Goal: Task Accomplishment & Management: Use online tool/utility

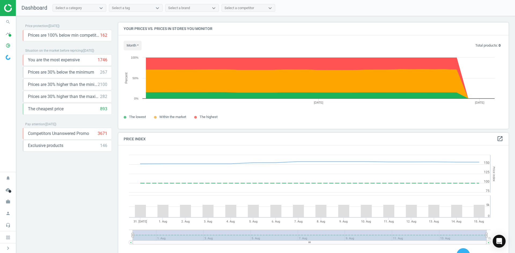
scroll to position [132, 395]
click at [8, 21] on icon "search" at bounding box center [8, 22] width 10 height 10
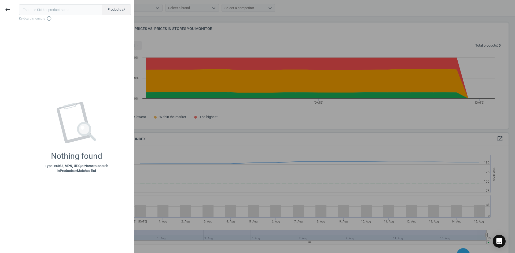
click at [50, 8] on input "text" at bounding box center [60, 9] width 83 height 11
type input "h"
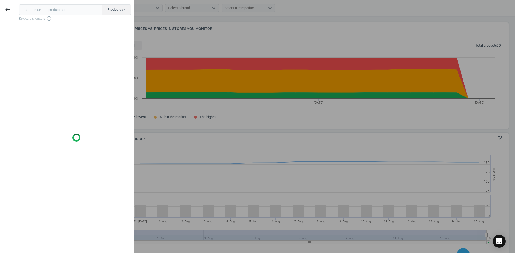
type input "h"
type input "jabra"
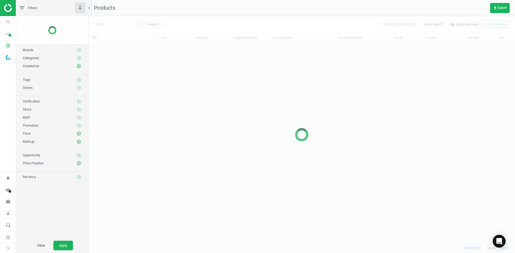
scroll to position [192, 422]
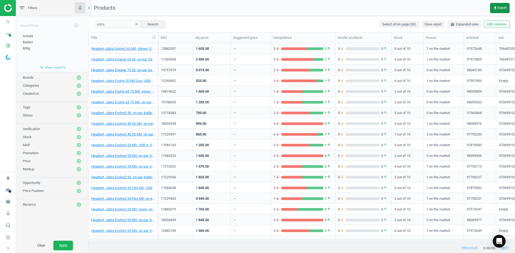
click at [502, 9] on span "get_app Export" at bounding box center [500, 8] width 14 height 4
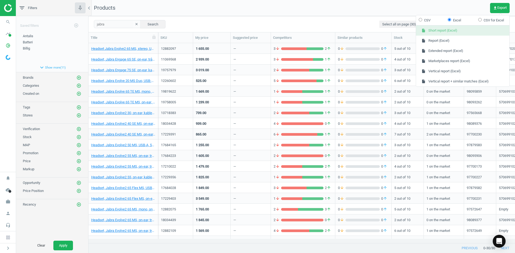
click at [440, 29] on button "insert_drive_file Short report (Excel)" at bounding box center [462, 30] width 93 height 10
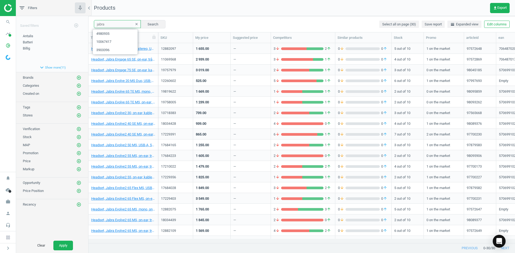
drag, startPoint x: 110, startPoint y: 24, endPoint x: 90, endPoint y: 19, distance: 20.5
click at [91, 20] on div "jabra clear Search Select all on page (30) Save report horizontal_split Expande…" at bounding box center [302, 24] width 426 height 16
paste input "16872831"
type input "16872831"
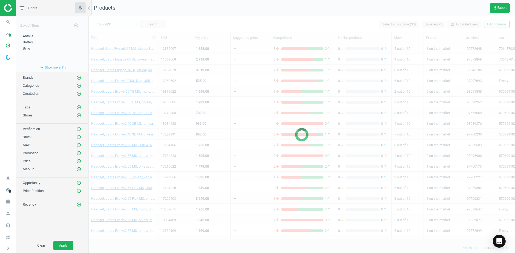
click at [363, 3] on nav "Products get_app Export" at bounding box center [302, 8] width 426 height 16
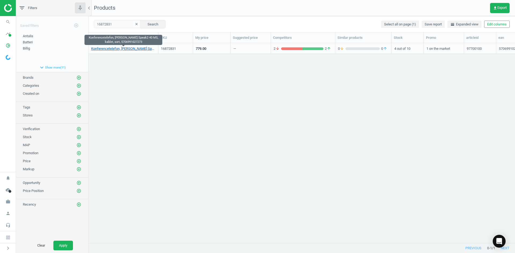
click at [120, 49] on link "Konferencetelefon, [PERSON_NAME] Speak2 40 MS, kablet, sort, 5706991027273" at bounding box center [123, 48] width 64 height 5
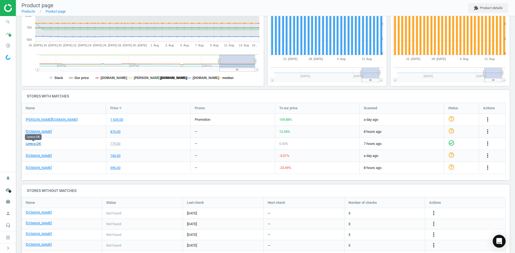
click at [36, 142] on link "Lyreco DK" at bounding box center [33, 144] width 15 height 5
click at [37, 121] on link "[PERSON_NAME][DOMAIN_NAME]" at bounding box center [52, 119] width 52 height 5
click at [46, 214] on link "[DOMAIN_NAME]" at bounding box center [39, 213] width 26 height 5
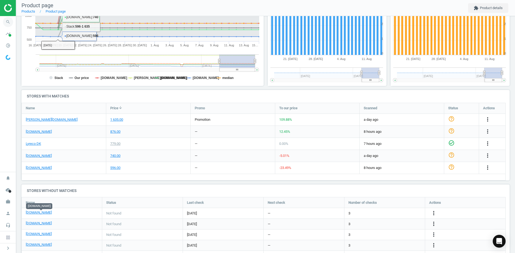
click at [8, 25] on icon "search" at bounding box center [8, 22] width 10 height 10
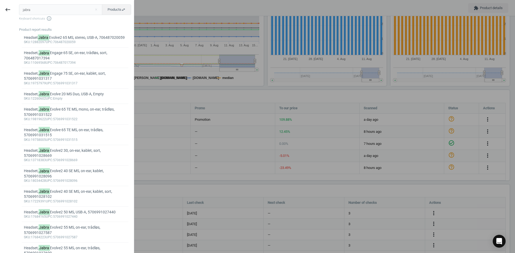
drag, startPoint x: 46, startPoint y: 9, endPoint x: 0, endPoint y: 8, distance: 45.6
click at [3, 8] on div "keyboard_backspace jabra close Products swap_horiz Keyboard shortcuts info_outl…" at bounding box center [67, 127] width 134 height 253
type input "17097975"
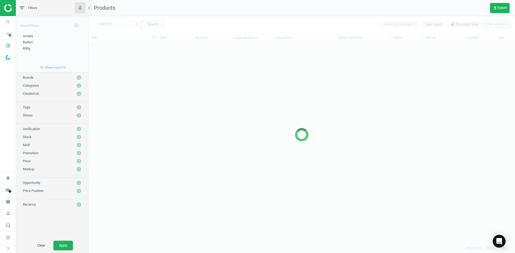
scroll to position [192, 422]
click at [100, 74] on div at bounding box center [302, 134] width 426 height 237
click at [107, 66] on div at bounding box center [302, 134] width 426 height 237
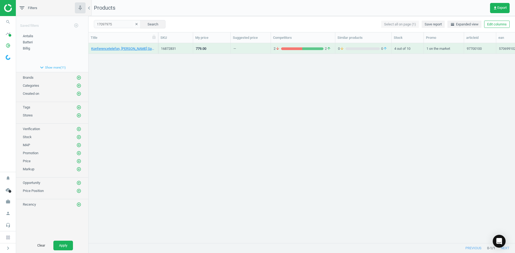
click at [109, 65] on div "Konferencetelefon, Jabra Speak2 40 MS, kablet, sort, 5706991027273 16872831 779…" at bounding box center [302, 141] width 426 height 196
click at [142, 50] on link "Konferencetelefon, [PERSON_NAME] Speak2 55, trådløs, mørkegrå, 5706991027303" at bounding box center [123, 48] width 64 height 5
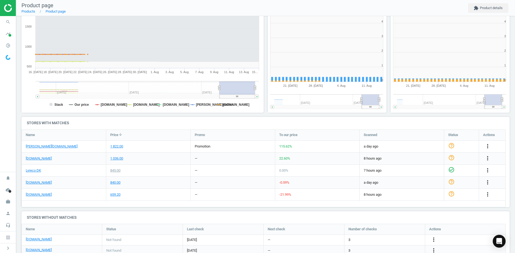
scroll to position [3, 3]
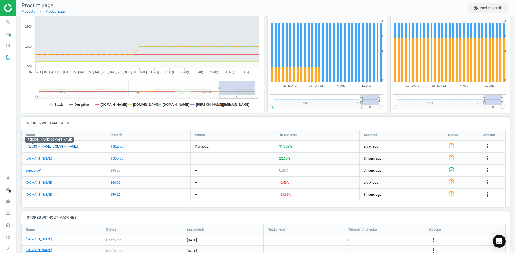
click at [36, 146] on link "[PERSON_NAME][DOMAIN_NAME]" at bounding box center [52, 146] width 52 height 5
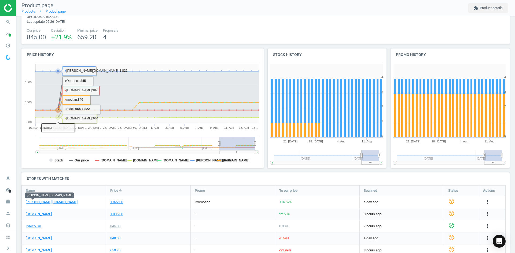
scroll to position [0, 0]
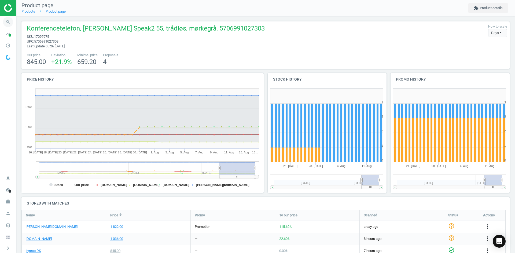
click at [9, 19] on icon "search" at bounding box center [8, 22] width 10 height 10
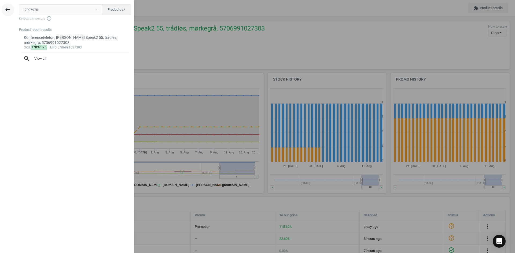
drag, startPoint x: 40, startPoint y: 12, endPoint x: 3, endPoint y: 10, distance: 37.0
click at [3, 10] on div "keyboard_backspace 17097975 close Products swap_horiz Keyboard shortcuts info_o…" at bounding box center [67, 127] width 134 height 253
type input "19757979"
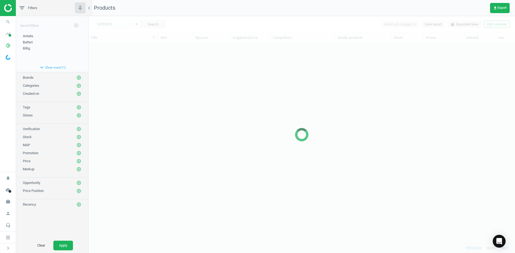
scroll to position [192, 422]
click at [112, 65] on div at bounding box center [302, 134] width 426 height 237
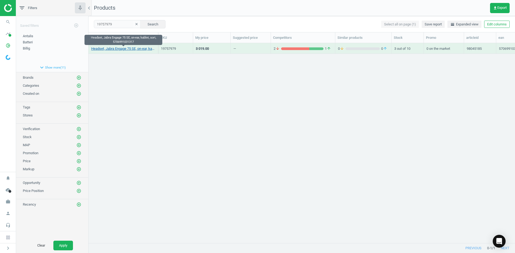
click at [134, 49] on link "Headset, Jabra Engage 75 SE, on-ear, kablet, sort, 5706991031317" at bounding box center [123, 48] width 64 height 5
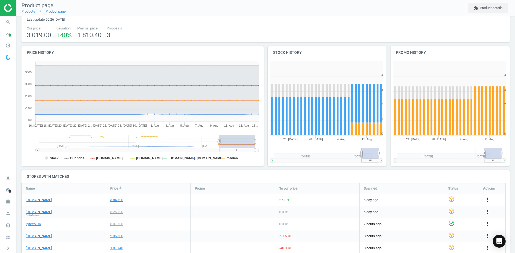
scroll to position [107, 0]
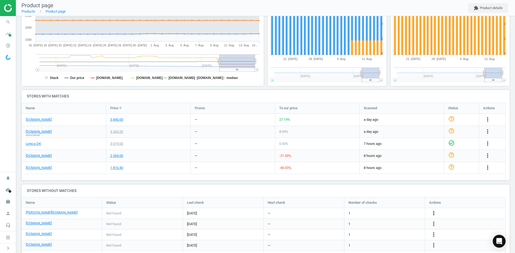
click at [484, 147] on icon "more_vert" at bounding box center [487, 144] width 6 height 6
click at [382, 212] on link "Edit URL/product option" at bounding box center [391, 213] width 73 height 8
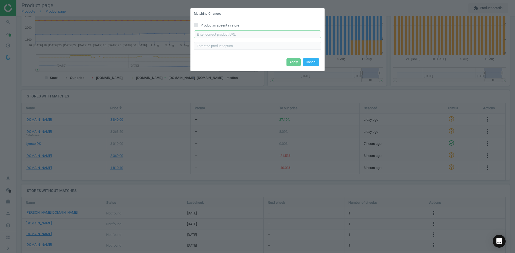
click at [217, 37] on input "text" at bounding box center [257, 35] width 127 height 8
paste input "[URL][DOMAIN_NAME][PERSON_NAME][PERSON_NAME]"
type input "[URL][DOMAIN_NAME][PERSON_NAME][PERSON_NAME]"
click at [294, 64] on button "Apply" at bounding box center [293, 62] width 14 height 8
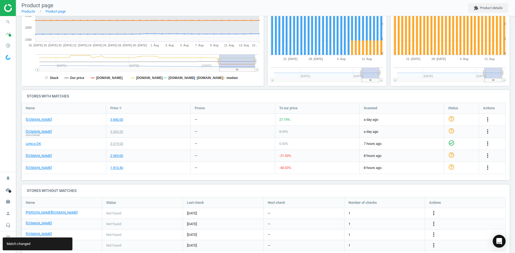
scroll to position [134, 0]
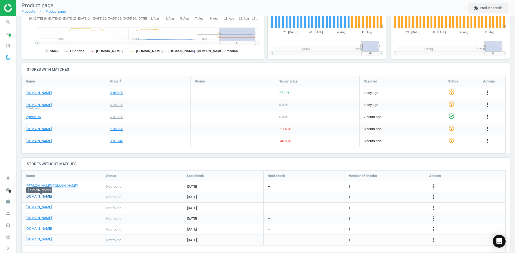
click at [45, 198] on link "[DOMAIN_NAME]" at bounding box center [39, 196] width 26 height 5
click at [6, 22] on icon "search" at bounding box center [8, 22] width 10 height 10
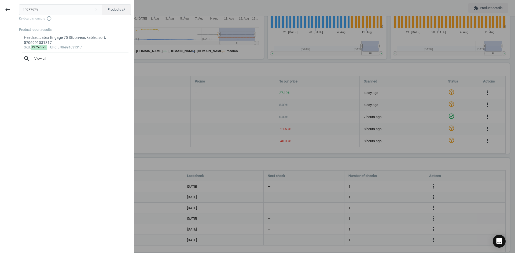
drag, startPoint x: 58, startPoint y: 11, endPoint x: 0, endPoint y: 11, distance: 57.7
click at [0, 11] on div "keyboard_backspace 19757979 close Products swap_horiz Keyboard shortcuts info_o…" at bounding box center [67, 127] width 134 height 253
type input "19819622"
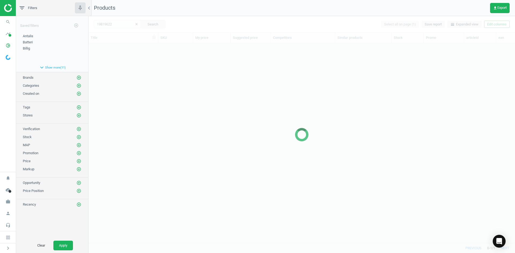
scroll to position [192, 422]
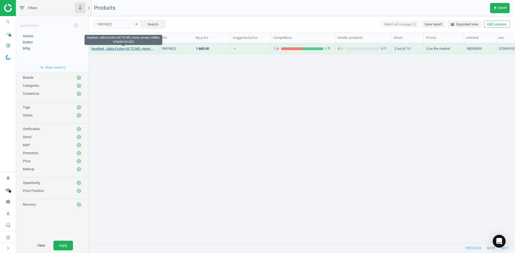
click at [134, 50] on link "Headset, Jabra Evolve 65 TE MS, mono, on-ear, trådløs, 5706991031522" at bounding box center [123, 48] width 64 height 5
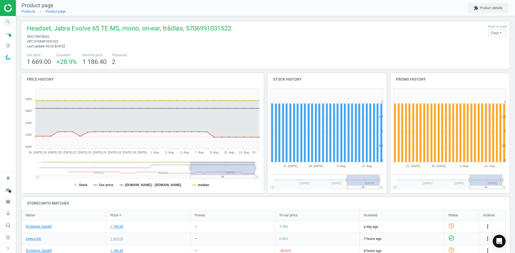
click at [9, 20] on icon "search" at bounding box center [8, 22] width 10 height 10
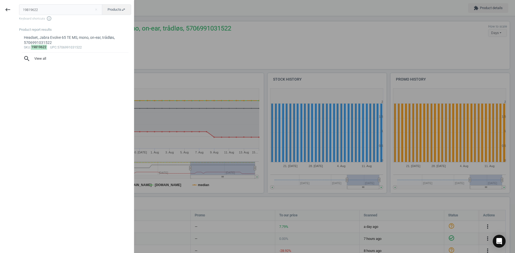
drag, startPoint x: 49, startPoint y: 12, endPoint x: 21, endPoint y: 11, distance: 27.6
click at [22, 10] on input "19819622" at bounding box center [60, 9] width 83 height 11
type input "20143145"
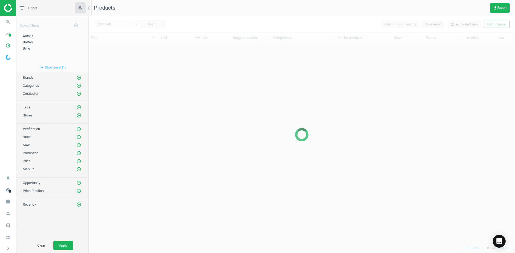
scroll to position [192, 422]
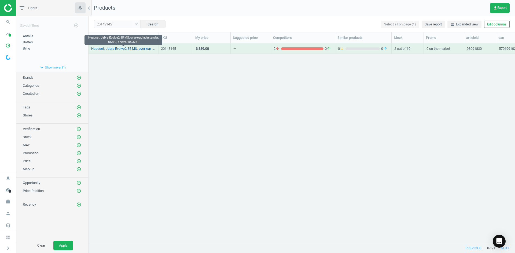
click at [127, 46] on link "Headset, Jabra Evolve2 85 MS, over-ear, ladestander, USB-C, 5706991023251" at bounding box center [123, 48] width 64 height 5
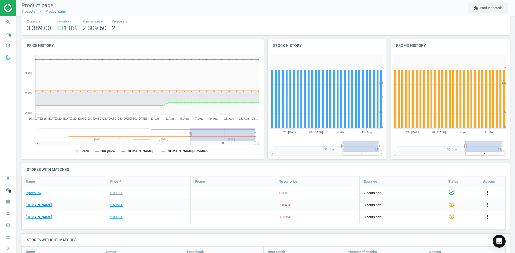
scroll to position [107, 0]
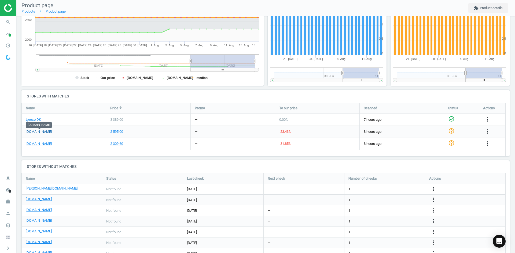
click at [43, 131] on link "[DOMAIN_NAME]" at bounding box center [39, 132] width 26 height 5
click at [38, 145] on link "[DOMAIN_NAME]" at bounding box center [39, 144] width 26 height 5
click at [8, 19] on icon "search" at bounding box center [8, 22] width 10 height 10
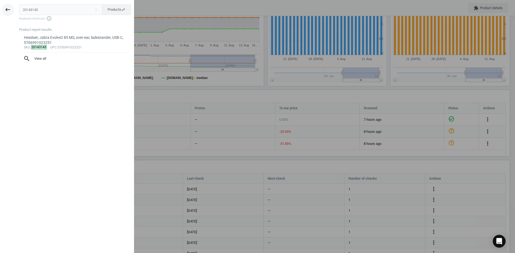
drag, startPoint x: 42, startPoint y: 11, endPoint x: 8, endPoint y: 10, distance: 34.6
click at [8, 10] on div "keyboard_backspace 20143145 close Products swap_horiz Keyboard shortcuts info_o…" at bounding box center [67, 127] width 134 height 253
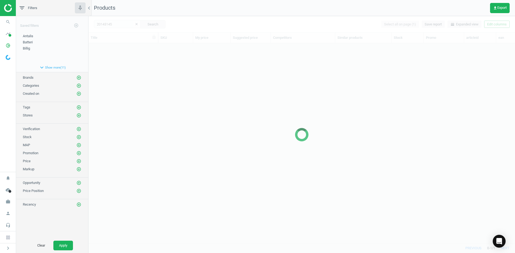
scroll to position [192, 422]
click at [119, 120] on div at bounding box center [302, 134] width 426 height 237
click at [126, 94] on div at bounding box center [302, 134] width 426 height 237
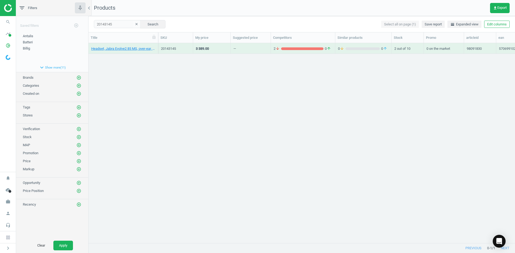
click at [143, 71] on div "Headset, Jabra Evolve2 85 MS, over-ear, ladestander, USB-C, 5706991023251 20143…" at bounding box center [302, 141] width 426 height 196
click at [137, 50] on link "Headset, Jabra Evolve2 85 MS, over-ear, ladestander, USB-C, 5706991023251" at bounding box center [123, 48] width 64 height 5
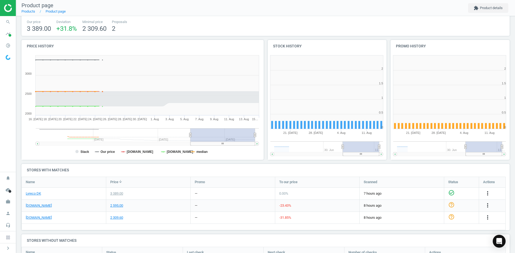
scroll to position [3, 3]
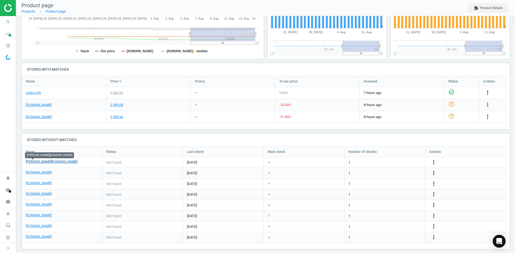
click at [33, 163] on link "[PERSON_NAME][DOMAIN_NAME]" at bounding box center [52, 162] width 52 height 5
click at [484, 96] on icon "more_vert" at bounding box center [487, 93] width 6 height 6
click at [386, 164] on link "Edit URL/product option" at bounding box center [391, 163] width 73 height 8
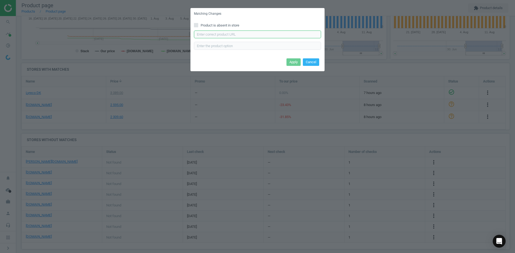
click at [234, 31] on input "text" at bounding box center [257, 35] width 127 height 8
paste input "[URL][DOMAIN_NAME][PERSON_NAME]"
type input "[URL][DOMAIN_NAME][PERSON_NAME]"
click at [291, 62] on button "Apply" at bounding box center [293, 62] width 14 height 8
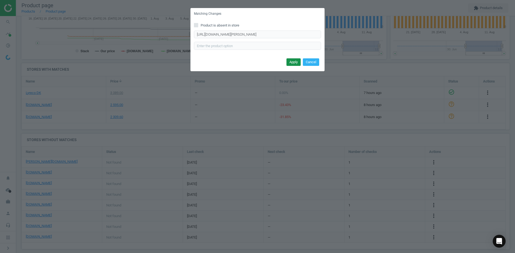
scroll to position [0, 0]
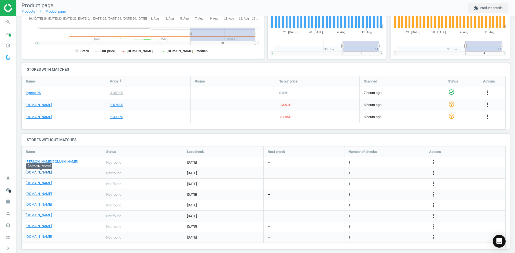
click at [42, 174] on link "[DOMAIN_NAME]" at bounding box center [39, 172] width 26 height 5
click at [39, 184] on link "[DOMAIN_NAME]" at bounding box center [39, 183] width 26 height 5
click at [32, 205] on link "[DOMAIN_NAME]" at bounding box center [39, 204] width 26 height 5
click at [33, 216] on link "[DOMAIN_NAME]" at bounding box center [39, 215] width 26 height 5
click at [36, 237] on link "[DOMAIN_NAME]" at bounding box center [39, 237] width 26 height 5
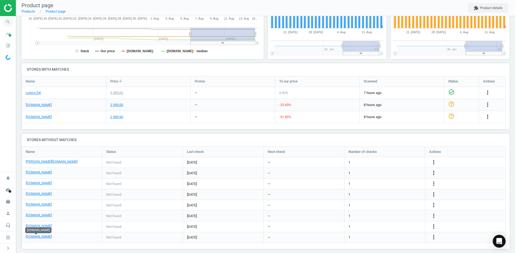
click at [9, 21] on icon "search" at bounding box center [8, 22] width 10 height 10
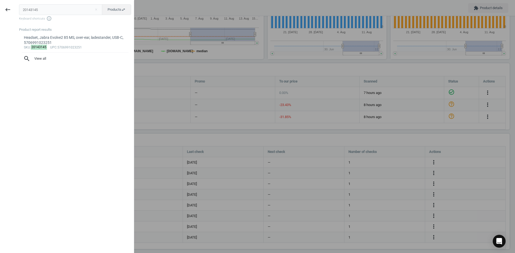
click at [0, 9] on div "keyboard_backspace 20143145 close Products swap_horiz Keyboard shortcuts info_o…" at bounding box center [67, 127] width 134 height 253
type input "12882053"
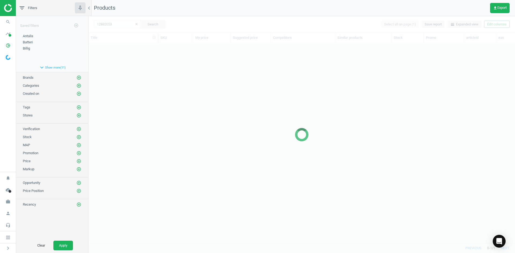
scroll to position [192, 422]
click at [115, 71] on div at bounding box center [302, 134] width 426 height 237
click at [122, 57] on div at bounding box center [302, 134] width 426 height 237
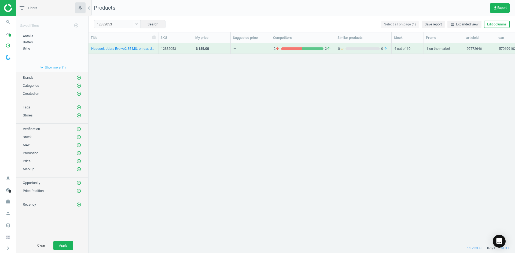
click at [101, 61] on div "Headset, Jabra Evolve2 85 MS, on-ear, USB-A, 5706991023251 12882053 3 135.00 — …" at bounding box center [302, 141] width 426 height 196
click at [117, 48] on link "Headset, Jabra Evolve2 85 MS, on-ear, USB-A, 5706991023251" at bounding box center [123, 48] width 64 height 5
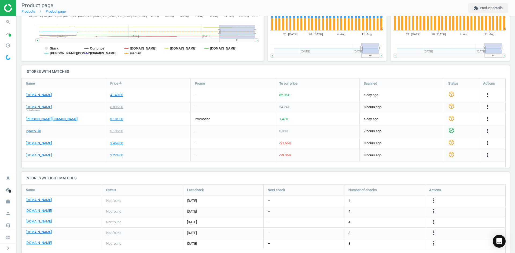
scroll to position [134, 0]
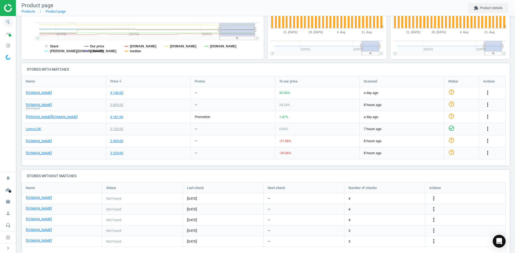
click at [8, 22] on icon "search" at bounding box center [8, 22] width 10 height 10
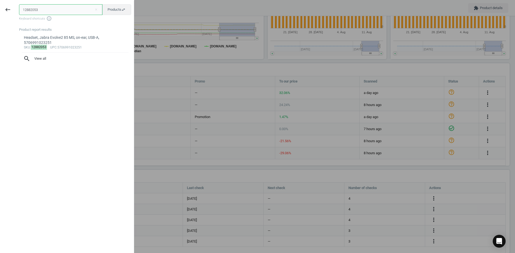
drag, startPoint x: 58, startPoint y: 11, endPoint x: 15, endPoint y: 10, distance: 42.4
click at [15, 10] on div "keyboard_backspace 12882053 close Products swap_horiz Keyboard shortcuts info_o…" at bounding box center [67, 127] width 134 height 253
paste input "845850"
type input "18458503"
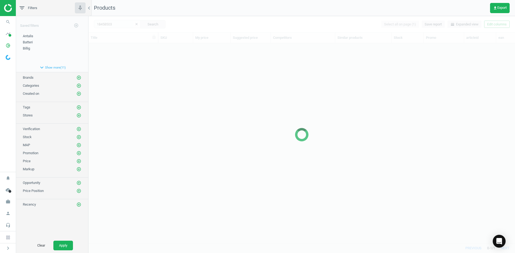
scroll to position [192, 422]
click at [123, 81] on div at bounding box center [302, 134] width 426 height 237
click at [124, 81] on div at bounding box center [302, 134] width 426 height 237
click at [122, 73] on div at bounding box center [302, 134] width 426 height 237
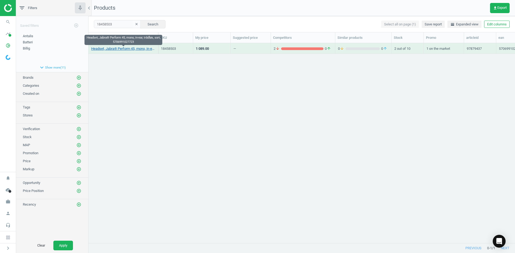
click at [128, 50] on link "Headset, Jabra® Perform 45, mono, in-ear, trådløs, sort, 5706991027723" at bounding box center [123, 48] width 64 height 5
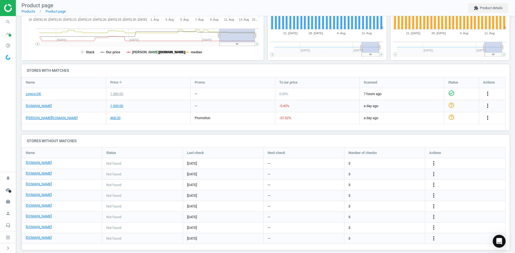
scroll to position [134, 0]
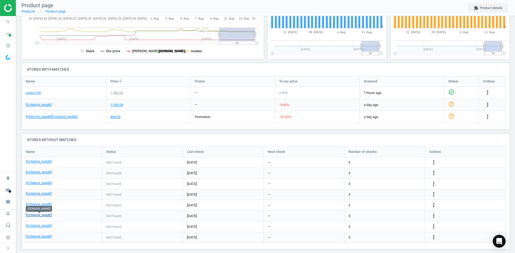
click at [43, 217] on link "[DOMAIN_NAME]" at bounding box center [39, 215] width 26 height 5
click at [35, 227] on link "[DOMAIN_NAME]" at bounding box center [39, 226] width 26 height 5
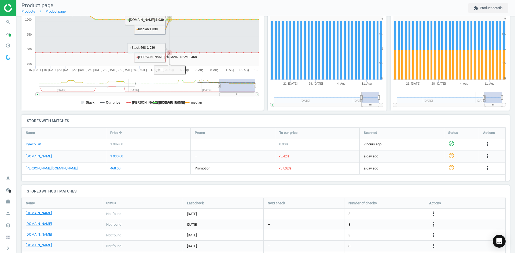
scroll to position [140, 0]
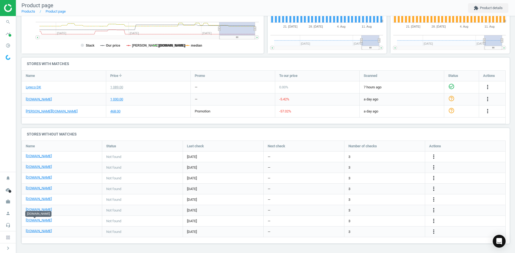
click at [430, 220] on div "more_vert" at bounding box center [434, 221] width 10 height 7
click at [433, 220] on icon "more_vert" at bounding box center [433, 221] width 6 height 6
click at [389, 224] on link "Edit URL/product option" at bounding box center [391, 221] width 73 height 8
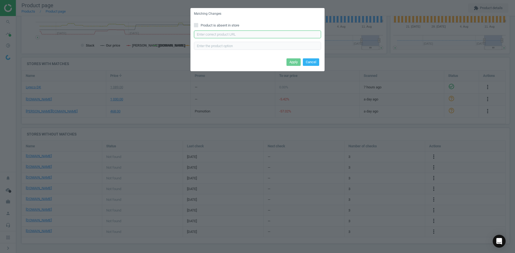
click at [241, 35] on input "text" at bounding box center [257, 35] width 127 height 8
paste input "[URL][DOMAIN_NAME]"
type input "[URL][DOMAIN_NAME]"
click at [292, 61] on button "Apply" at bounding box center [293, 62] width 14 height 8
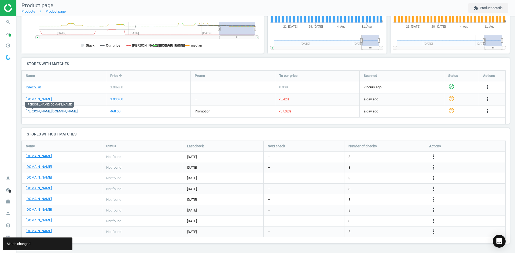
click at [35, 112] on link "[PERSON_NAME][DOMAIN_NAME]" at bounding box center [52, 111] width 52 height 5
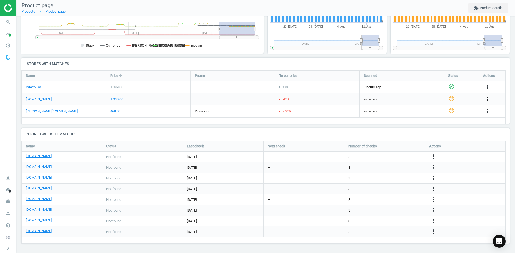
click at [488, 98] on icon "more_vert" at bounding box center [487, 99] width 6 height 6
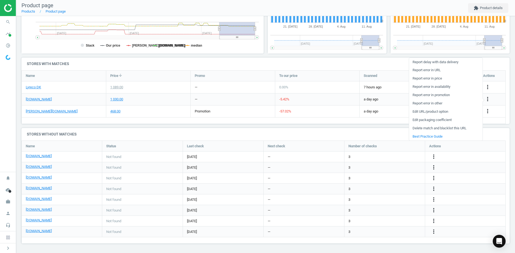
click at [438, 128] on link "Delete match and blacklist this URL" at bounding box center [445, 128] width 73 height 8
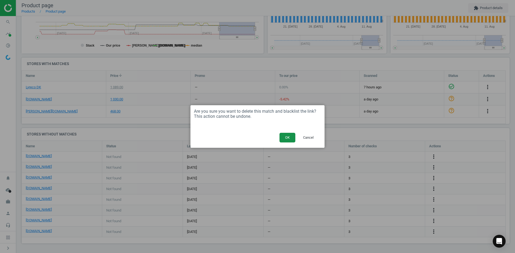
click at [292, 138] on button "OK" at bounding box center [287, 138] width 16 height 10
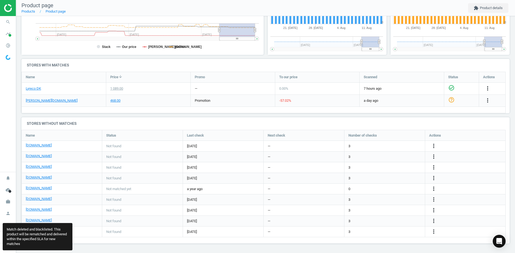
scroll to position [122, 492]
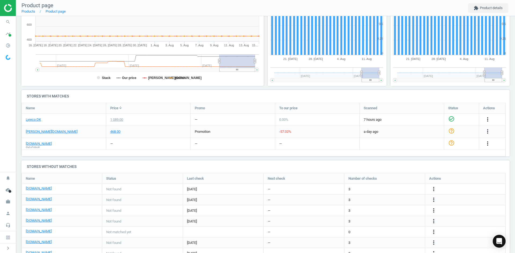
scroll to position [134, 0]
